Goal: Information Seeking & Learning: Understand process/instructions

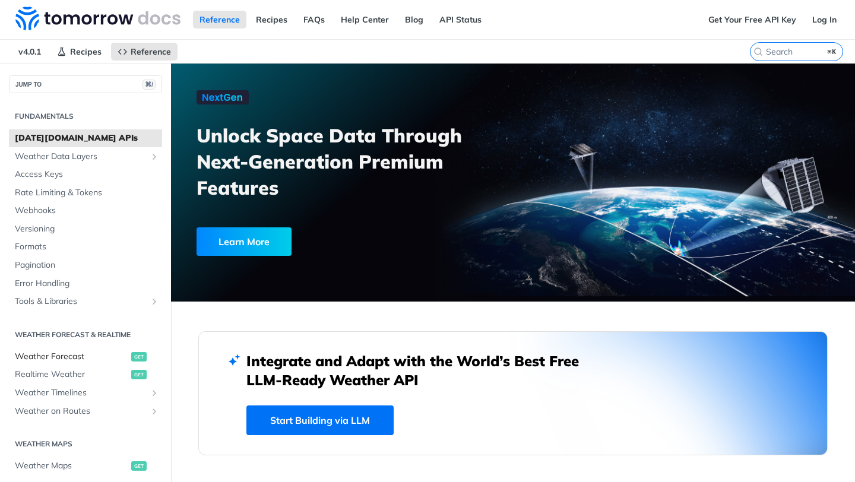
click at [110, 352] on span "Weather Forecast" at bounding box center [71, 357] width 113 height 12
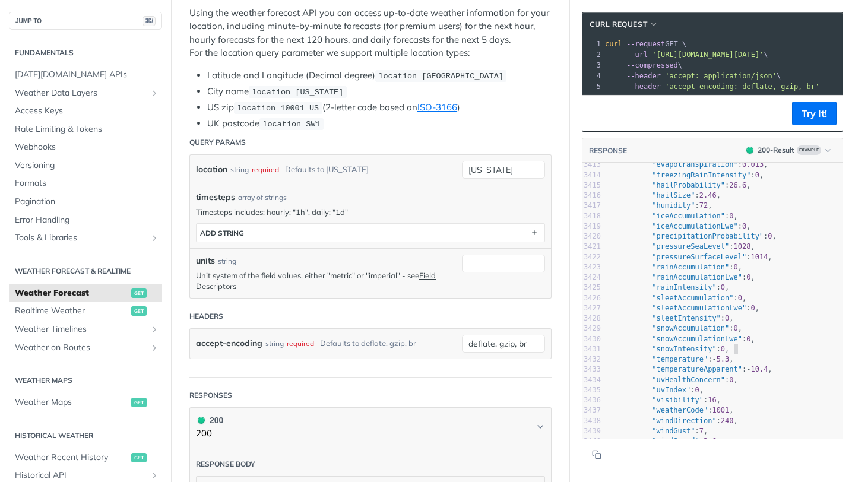
click at [774, 344] on pre ""snowIntensity" : 0 ," at bounding box center [725, 349] width 236 height 10
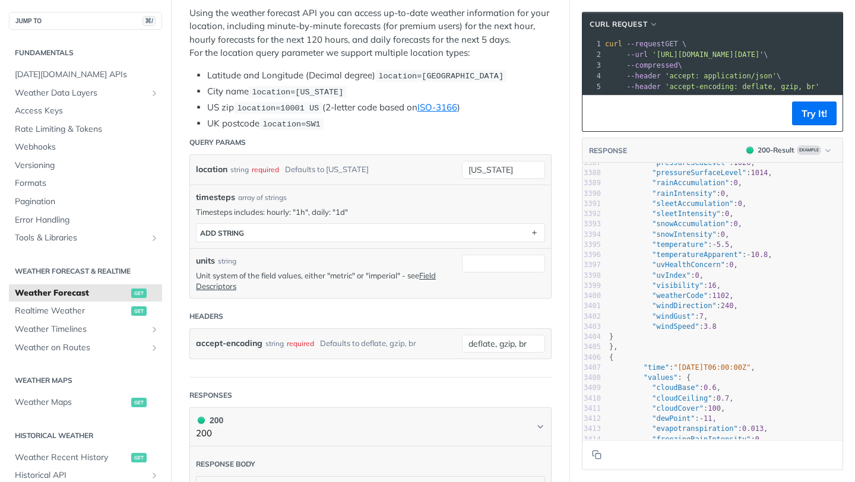
click at [774, 344] on pre "}," at bounding box center [725, 347] width 236 height 10
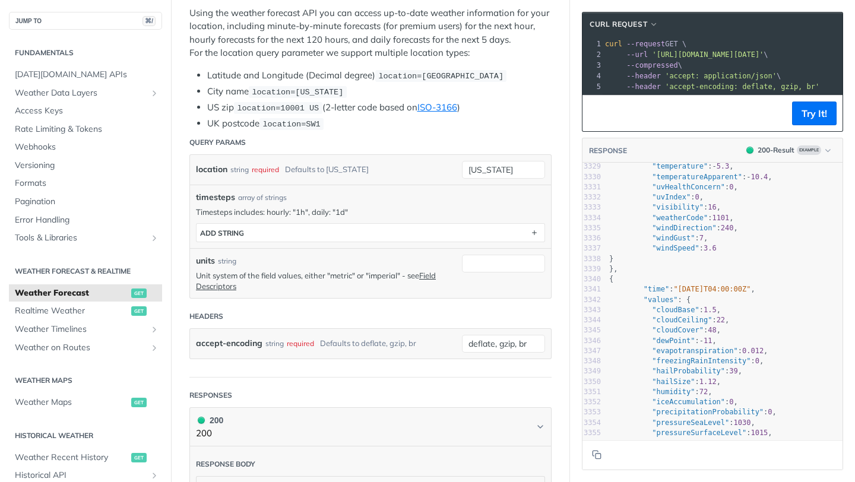
click at [702, 178] on span ""temperatureApparent"" at bounding box center [697, 177] width 90 height 8
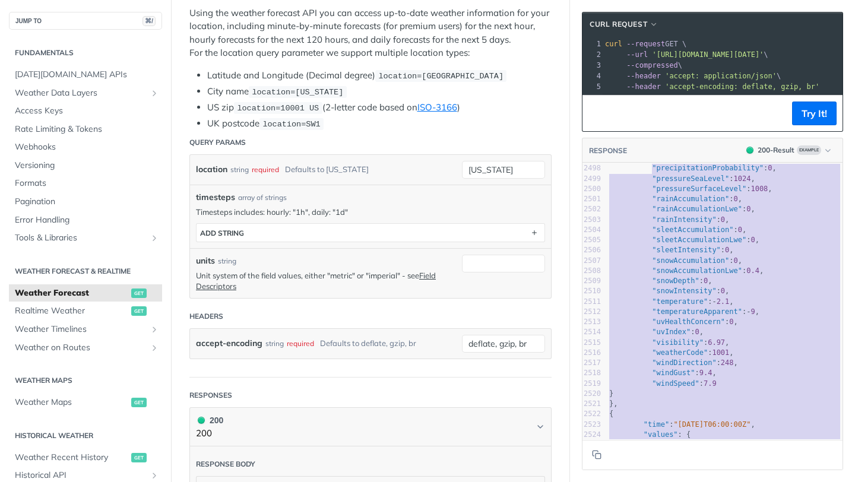
type textarea ""windGust": 10.6, "windSpeed": 8.8 } }, { "time": "[DATE]T05:00:00Z", "values":…"
drag, startPoint x: 692, startPoint y: 314, endPoint x: 650, endPoint y: -12, distance: 329.2
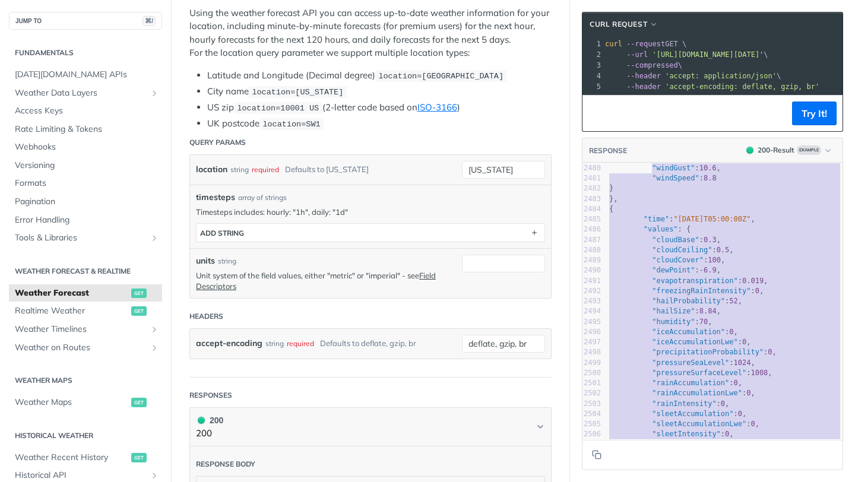
click at [701, 292] on span ""freezingRainIntensity"" at bounding box center [701, 291] width 99 height 8
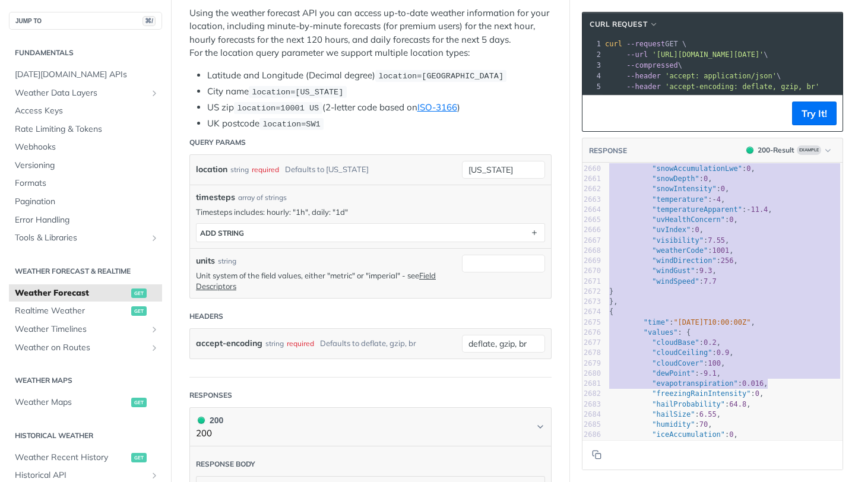
type textarea "freezingRainIntensity": 0, "hailProbability": 52, "hailSize": 8.84, "humidity":…"
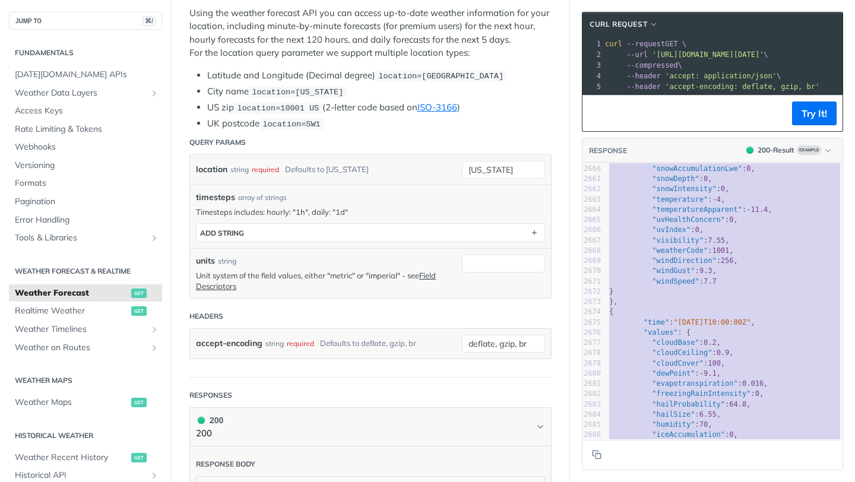
drag, startPoint x: 701, startPoint y: 292, endPoint x: 768, endPoint y: 481, distance: 201.5
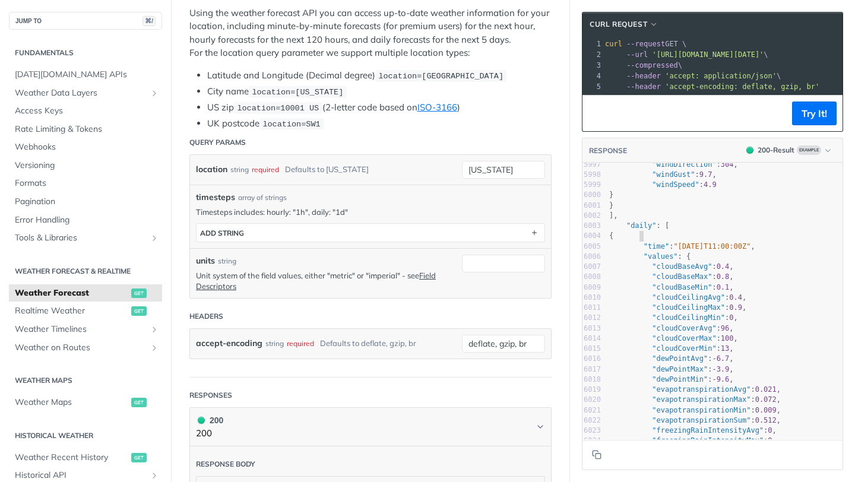
click at [695, 242] on pre ""time" : "[DATE]T11:00:00Z" ," at bounding box center [725, 247] width 236 height 10
type textarea "], "daily": [ { "time": "[DATE]T11:00:00Z", "values": { "cloudBaseAvg": 0.4, "c…"
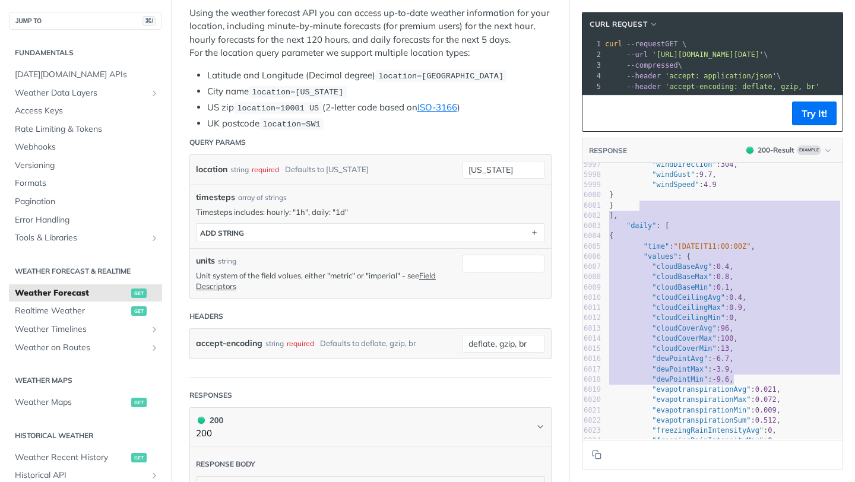
drag, startPoint x: 692, startPoint y: 205, endPoint x: 734, endPoint y: 382, distance: 181.2
click at [734, 382] on div "5975 "cloudCeiling" : 0.8 , 5976 "cloudCover" : 100 , 5977 "dewPoint" : - 13.2 …" at bounding box center [725, 205] width 236 height 543
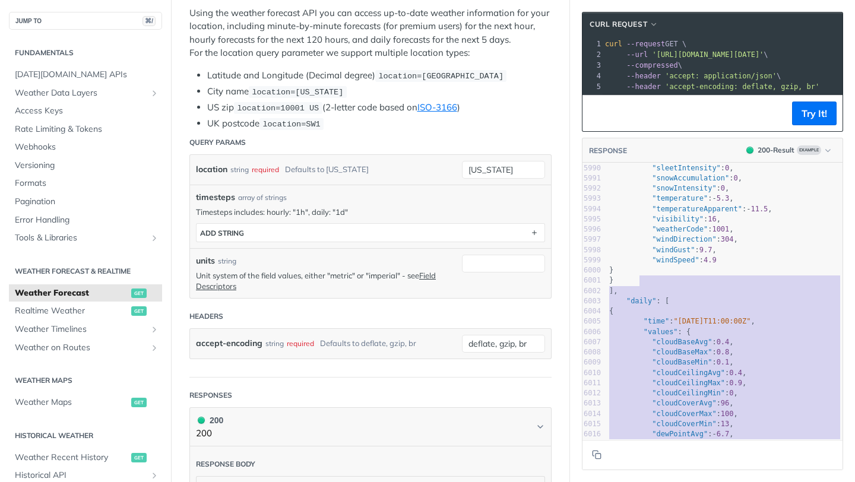
click at [693, 317] on span ""[DATE]T11:00:00Z"" at bounding box center [711, 321] width 77 height 8
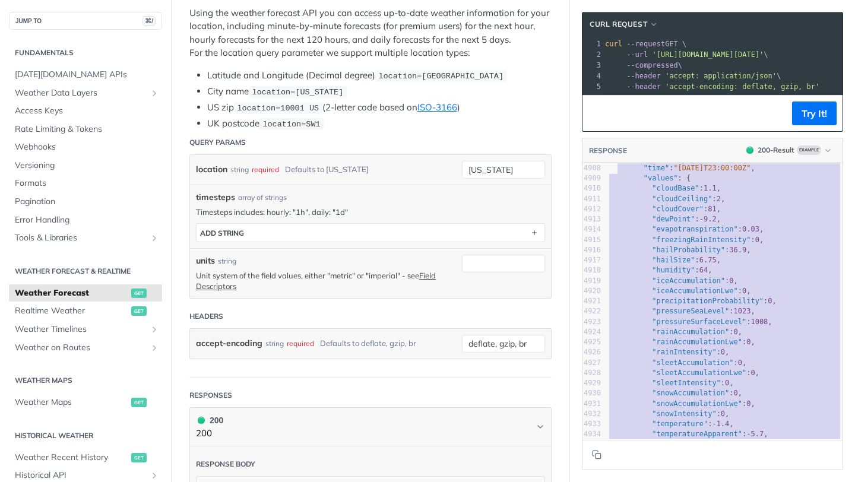
type textarea ""windGust": 6, "windSpeed": 3.3 } }, { "time": "[DATE]T23:00:00Z", "values": { …"
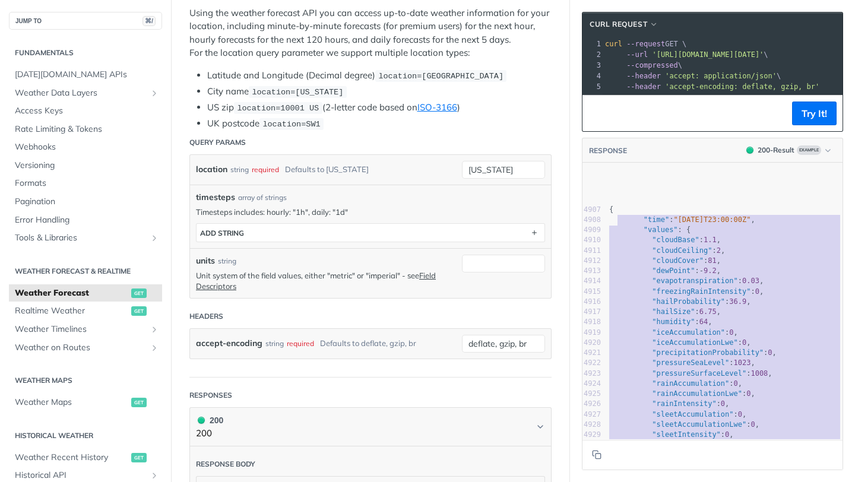
drag, startPoint x: 636, startPoint y: 288, endPoint x: 616, endPoint y: 116, distance: 173.3
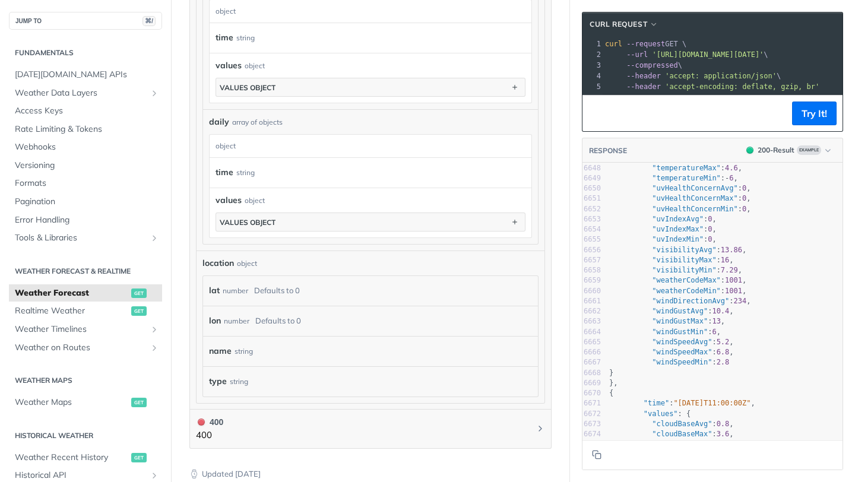
scroll to position [940, 0]
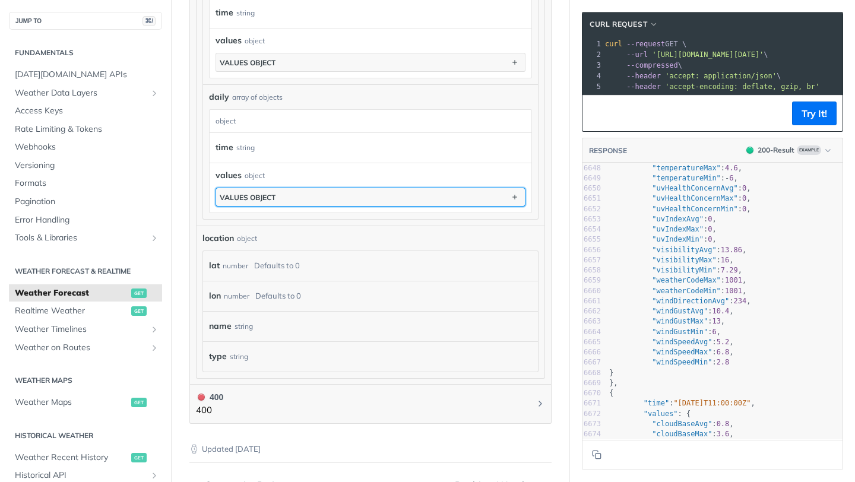
click at [386, 195] on button "values object" at bounding box center [370, 197] width 309 height 18
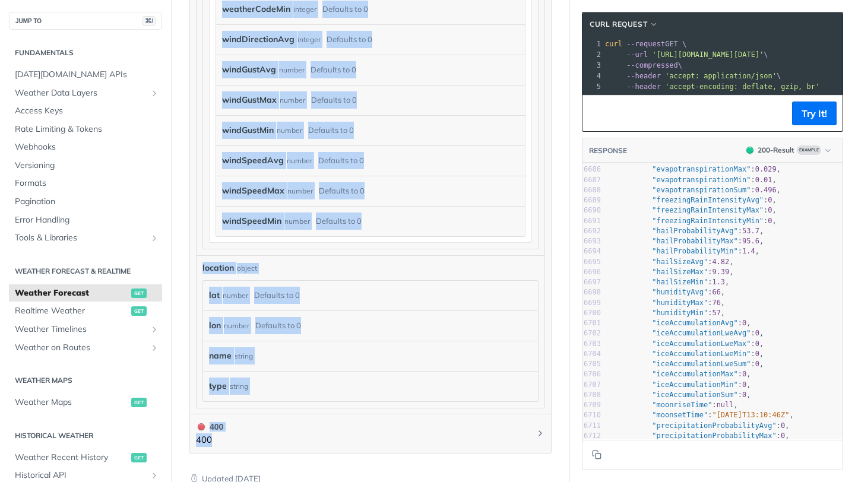
scroll to position [4190, 0]
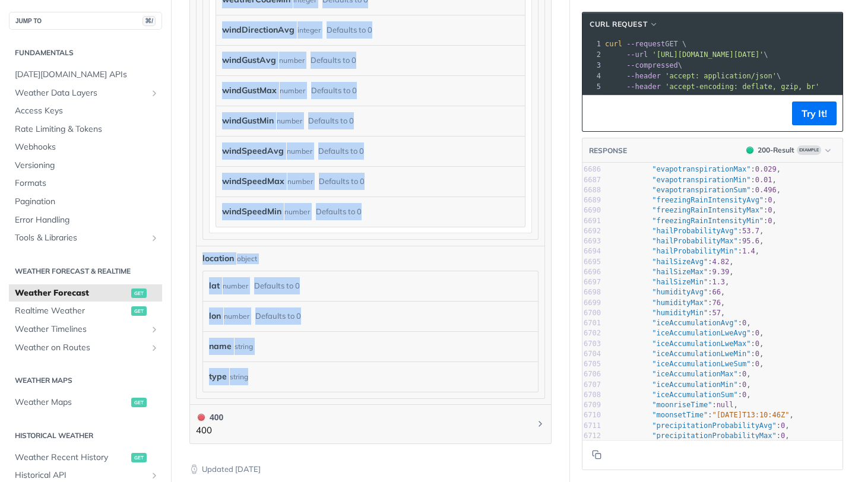
drag, startPoint x: 192, startPoint y: 94, endPoint x: 332, endPoint y: 387, distance: 324.5
copy div "200 200 Response body object timelines object minutely array of objects minutel…"
